Goal: Information Seeking & Learning: Learn about a topic

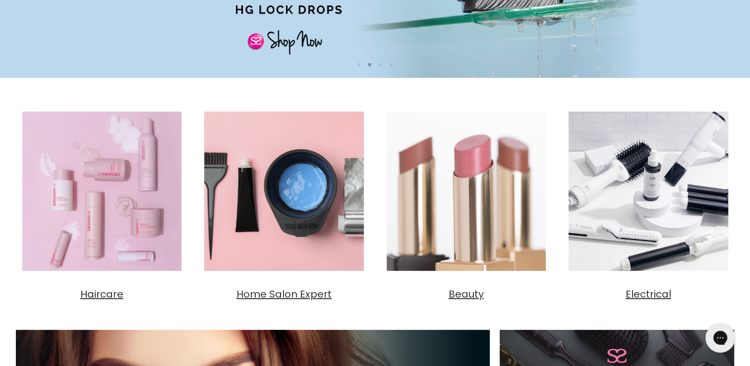
scroll to position [278, 0]
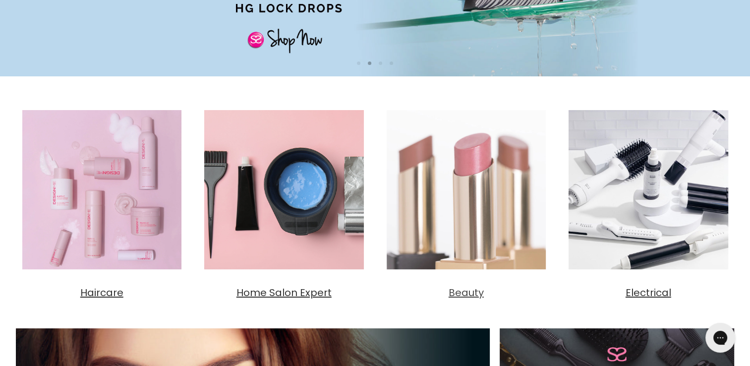
click at [462, 294] on span "Beauty" at bounding box center [466, 293] width 35 height 14
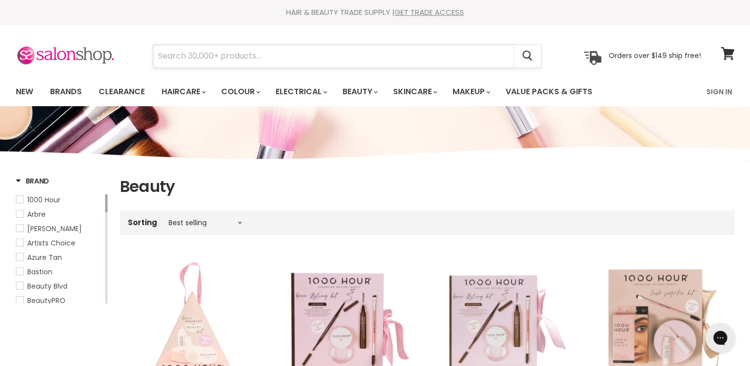
click at [315, 63] on input "Search" at bounding box center [334, 56] width 362 height 23
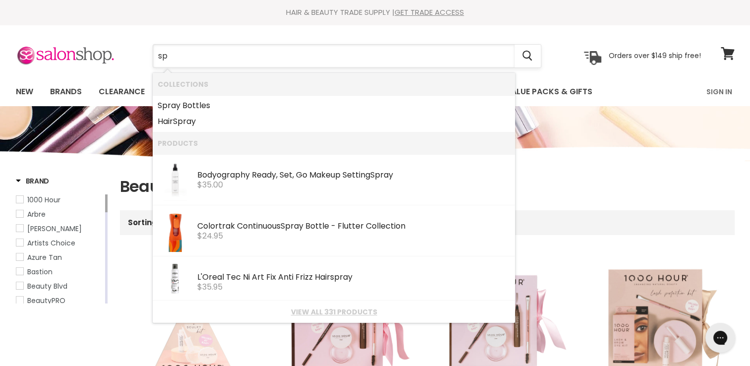
type input "s"
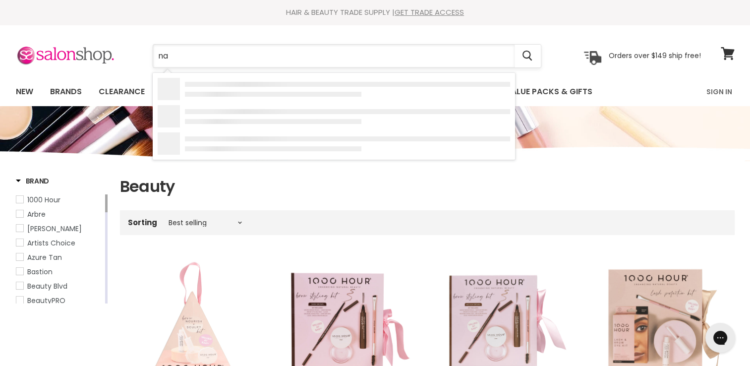
type input "nak"
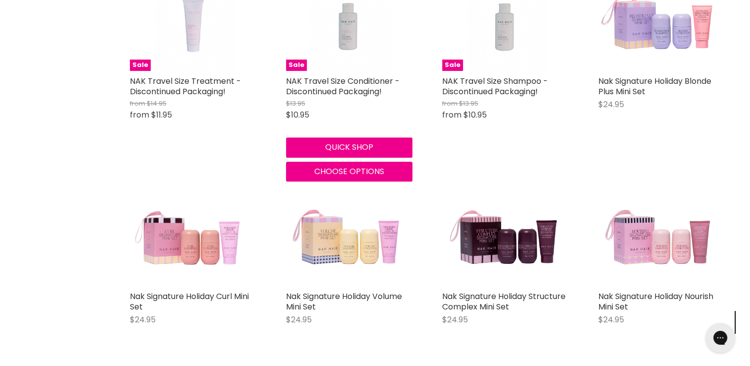
scroll to position [476, 0]
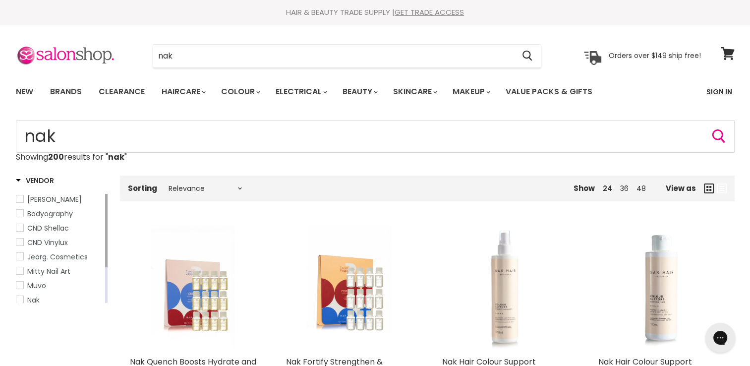
click at [722, 88] on link "Sign In" at bounding box center [720, 91] width 38 height 21
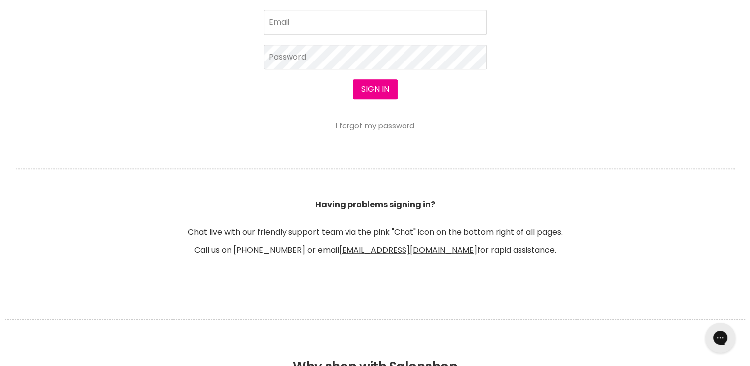
scroll to position [468, 0]
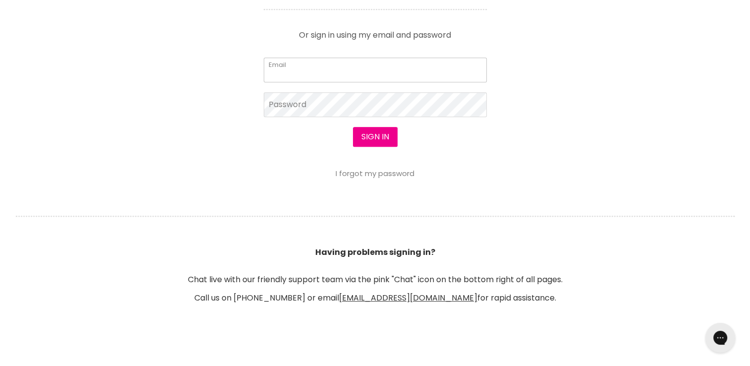
click at [323, 72] on input "Email" at bounding box center [375, 70] width 223 height 25
click at [306, 69] on input "Email" at bounding box center [375, 70] width 223 height 25
type input "jespere207"
click at [353, 127] on button "Sign in" at bounding box center [375, 137] width 45 height 20
click at [349, 74] on input "jespere207" at bounding box center [375, 70] width 223 height 25
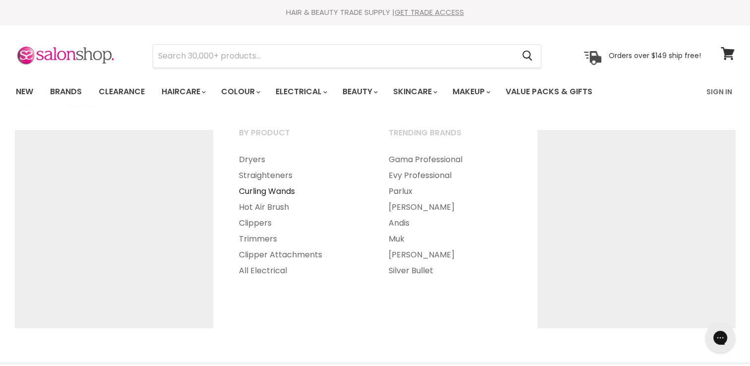
click at [291, 190] on link "Curling Wands" at bounding box center [301, 192] width 148 height 16
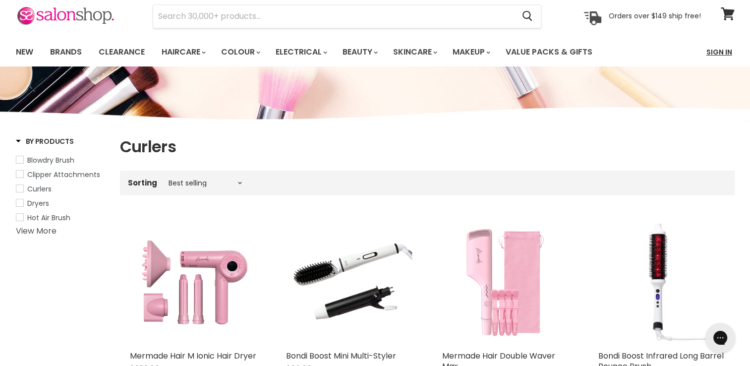
click at [721, 49] on link "Sign In" at bounding box center [720, 52] width 38 height 21
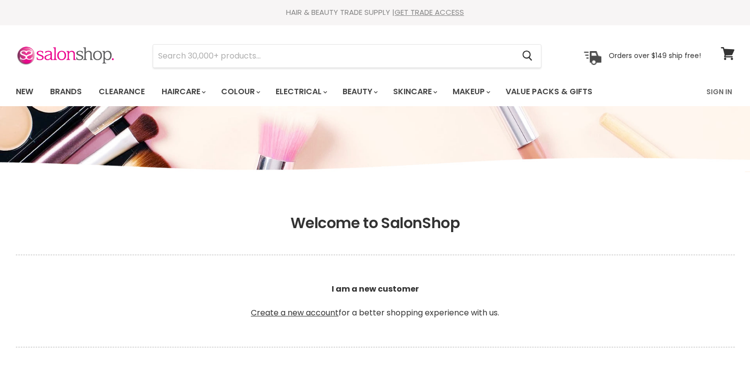
click at [621, 215] on h1 "Welcome to SalonShop" at bounding box center [375, 223] width 719 height 18
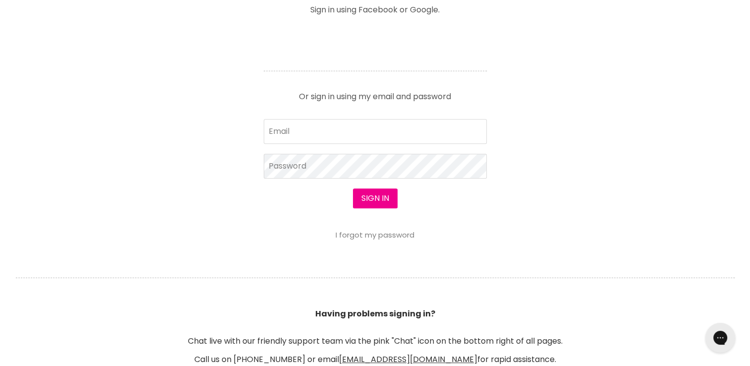
scroll to position [417, 0]
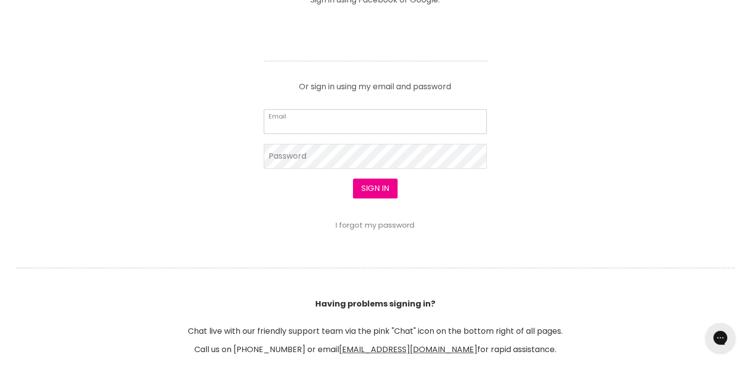
click at [373, 126] on input "Email" at bounding box center [375, 121] width 223 height 25
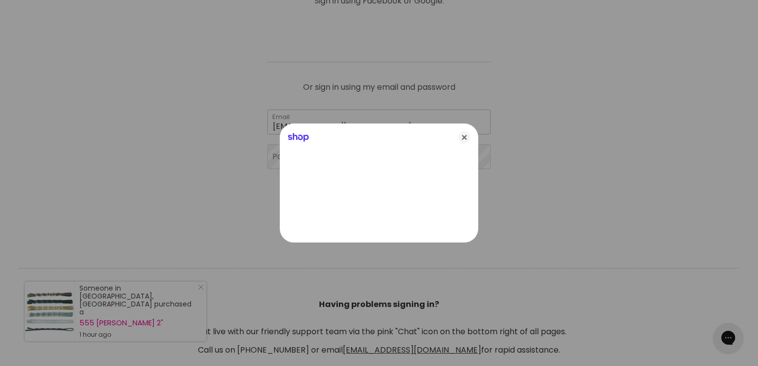
type input "[EMAIL_ADDRESS][DOMAIN_NAME]"
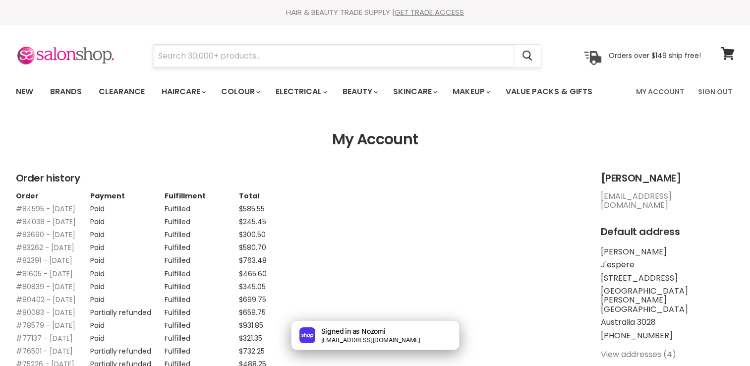
click at [276, 56] on input "Search" at bounding box center [334, 56] width 362 height 23
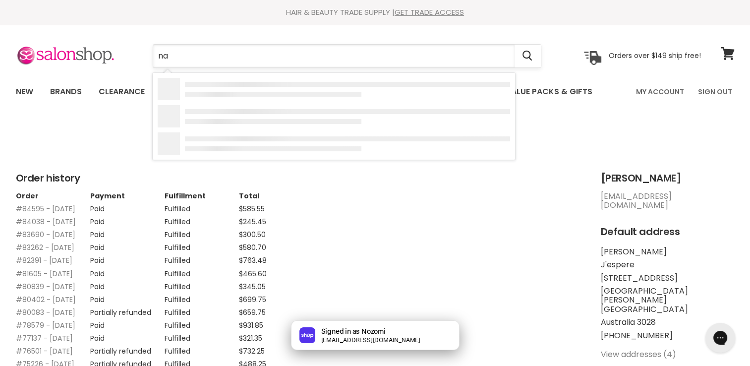
type input "nak"
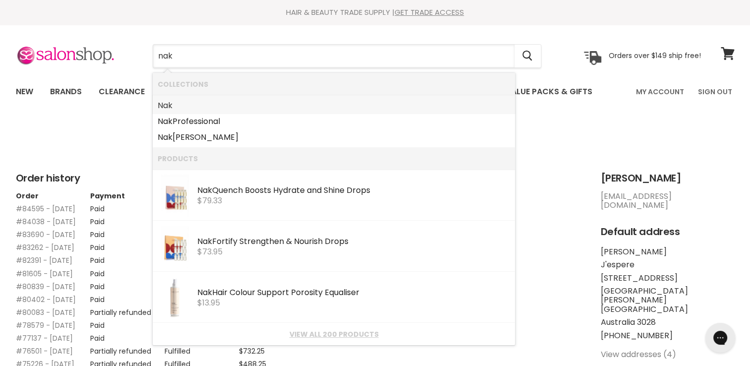
click at [190, 107] on link "Nak" at bounding box center [334, 106] width 353 height 16
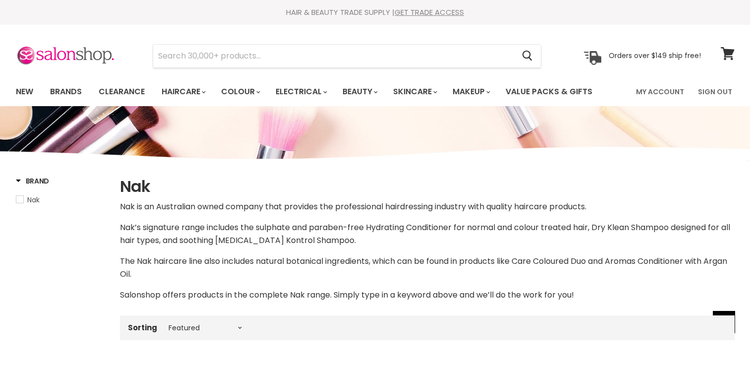
select select "manual"
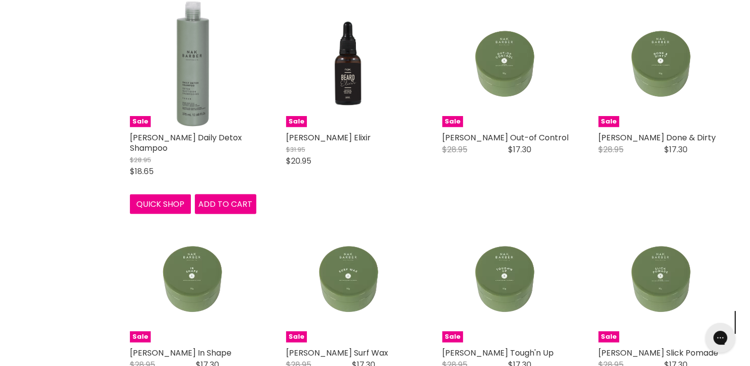
scroll to position [2024, 0]
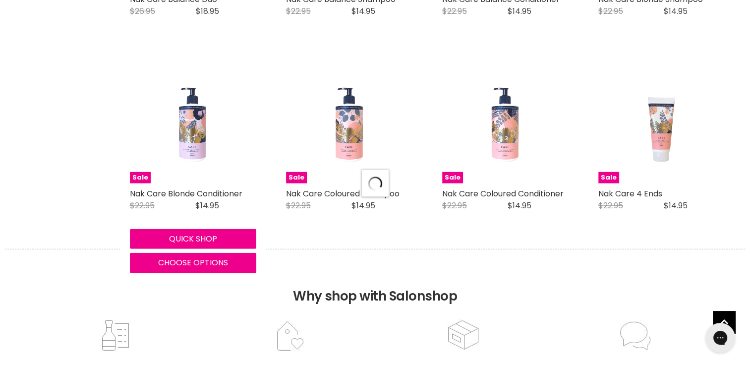
select select "manual"
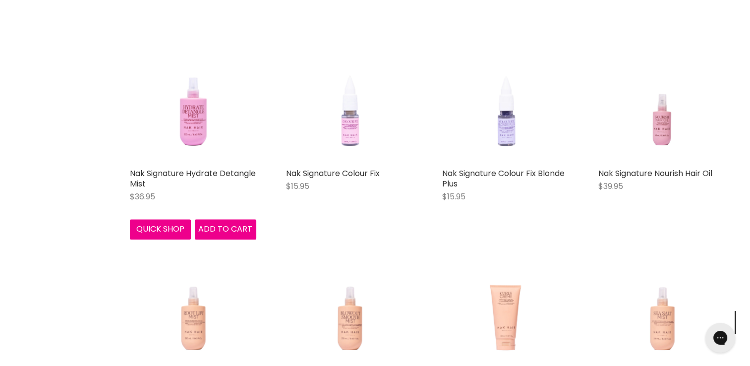
scroll to position [4940, 0]
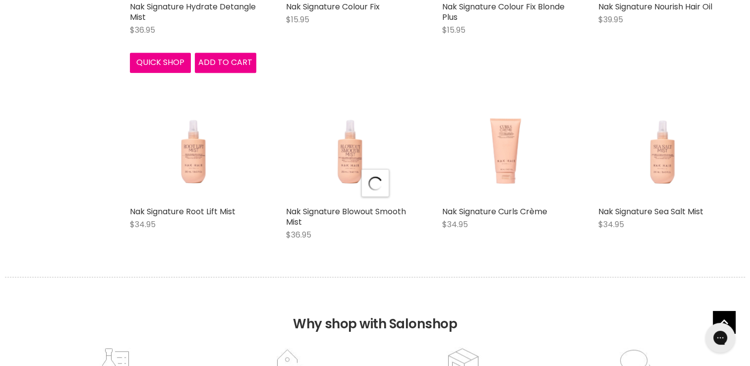
select select "manual"
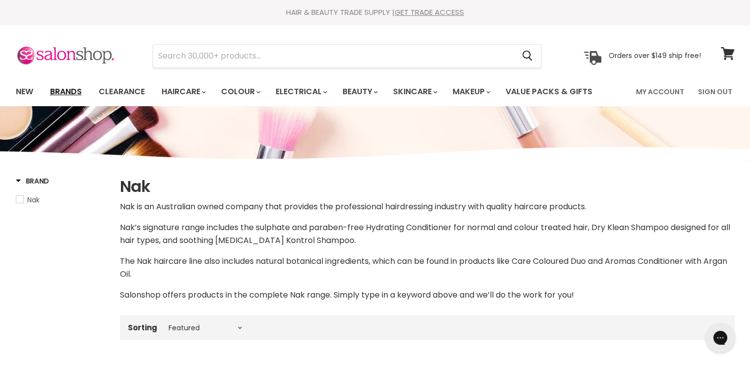
click at [76, 85] on link "Brands" at bounding box center [66, 91] width 47 height 21
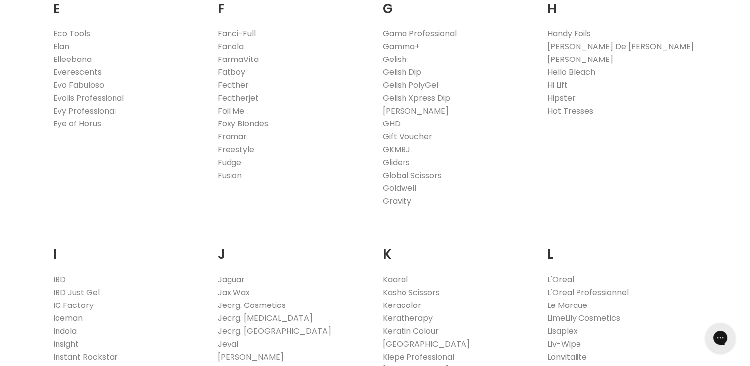
scroll to position [675, 0]
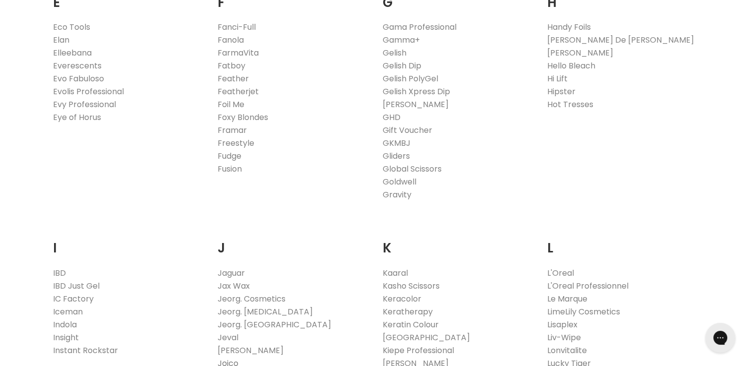
click at [232, 364] on link "Joico" at bounding box center [228, 363] width 21 height 11
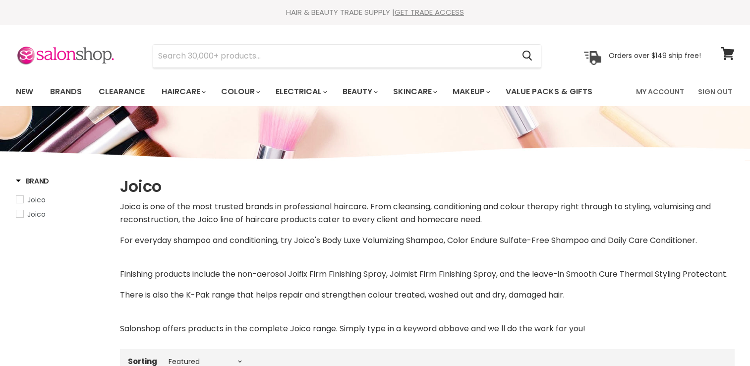
select select "manual"
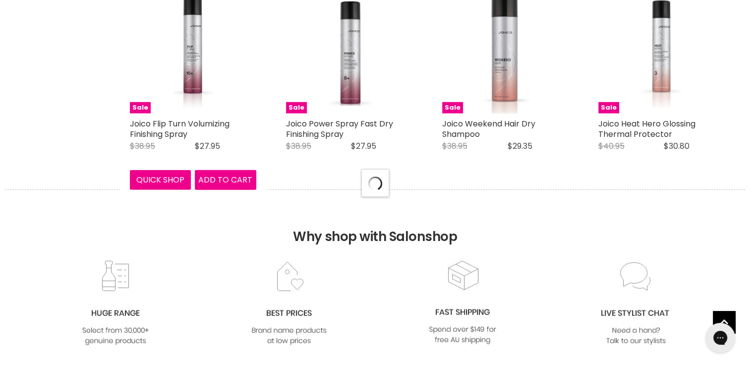
select select "manual"
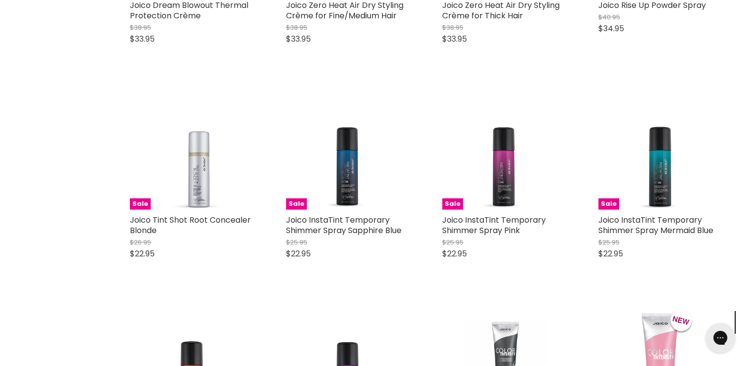
scroll to position [3075, 0]
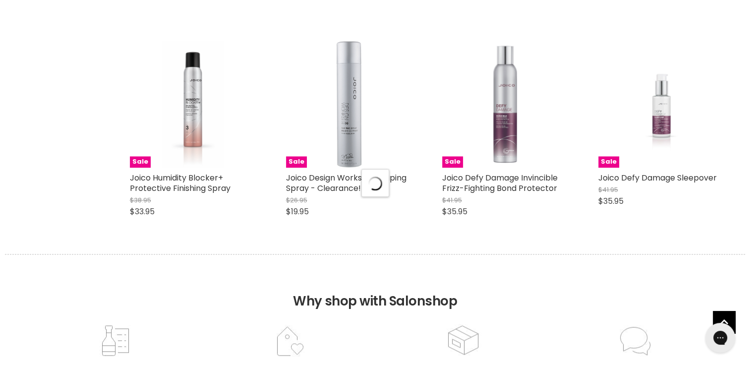
select select "manual"
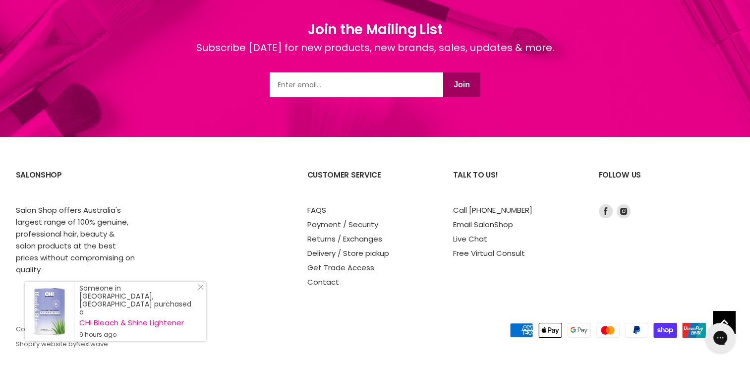
scroll to position [7606, 0]
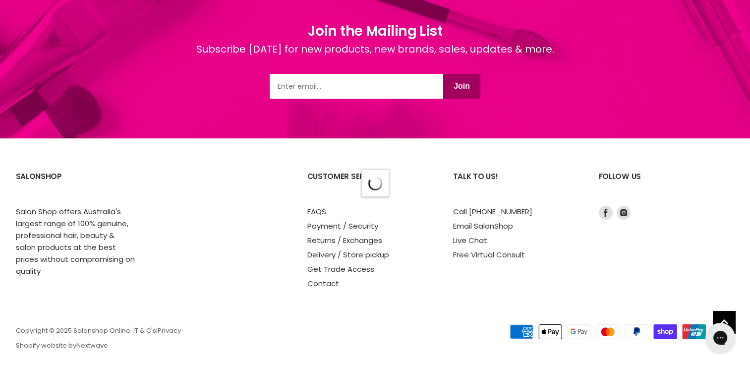
select select "manual"
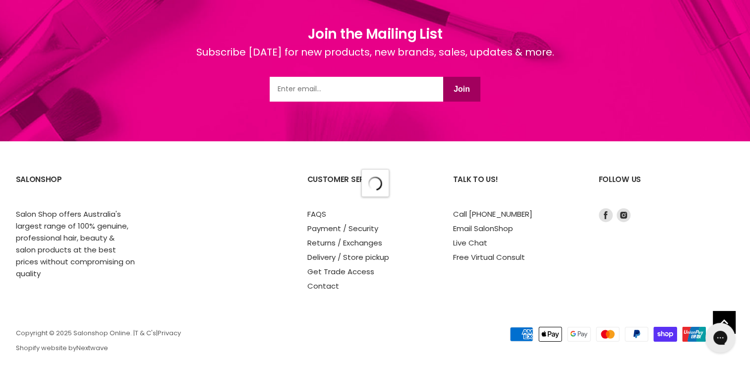
select select "manual"
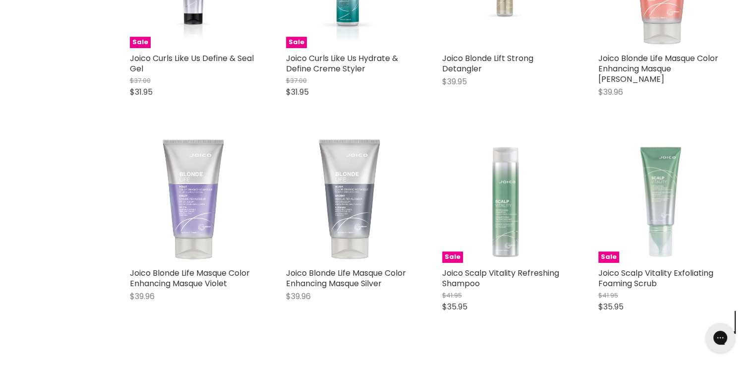
scroll to position [4356, 0]
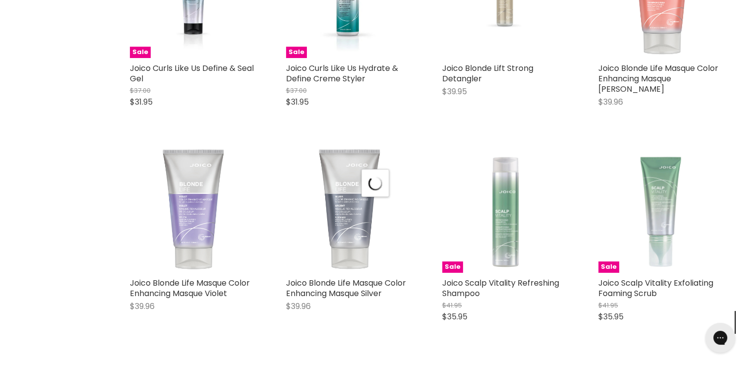
select select "manual"
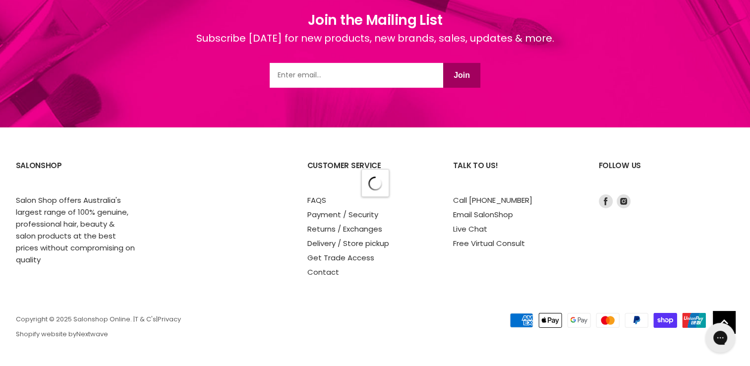
select select "manual"
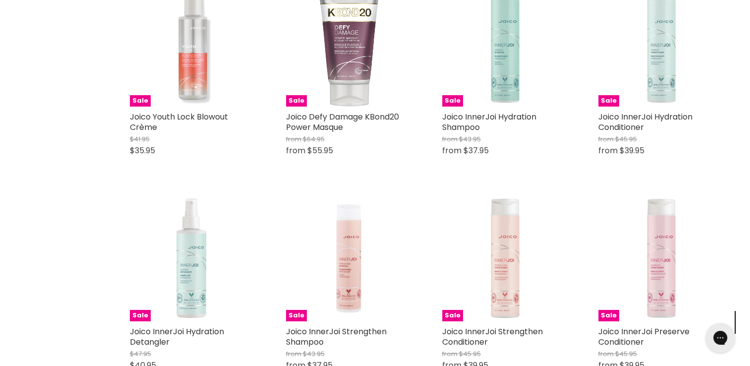
scroll to position [5169, 0]
